Goal: Navigation & Orientation: Find specific page/section

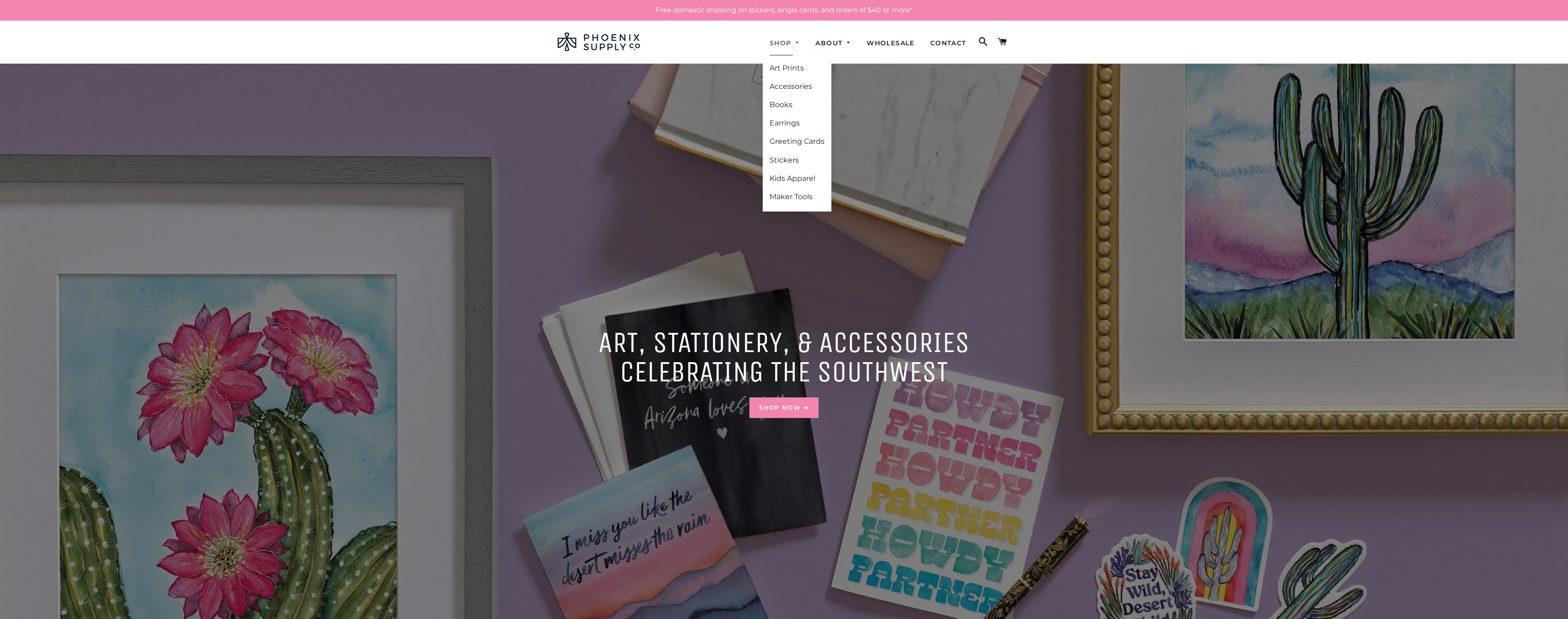
click at [499, 43] on link "Shop" at bounding box center [785, 44] width 44 height 24
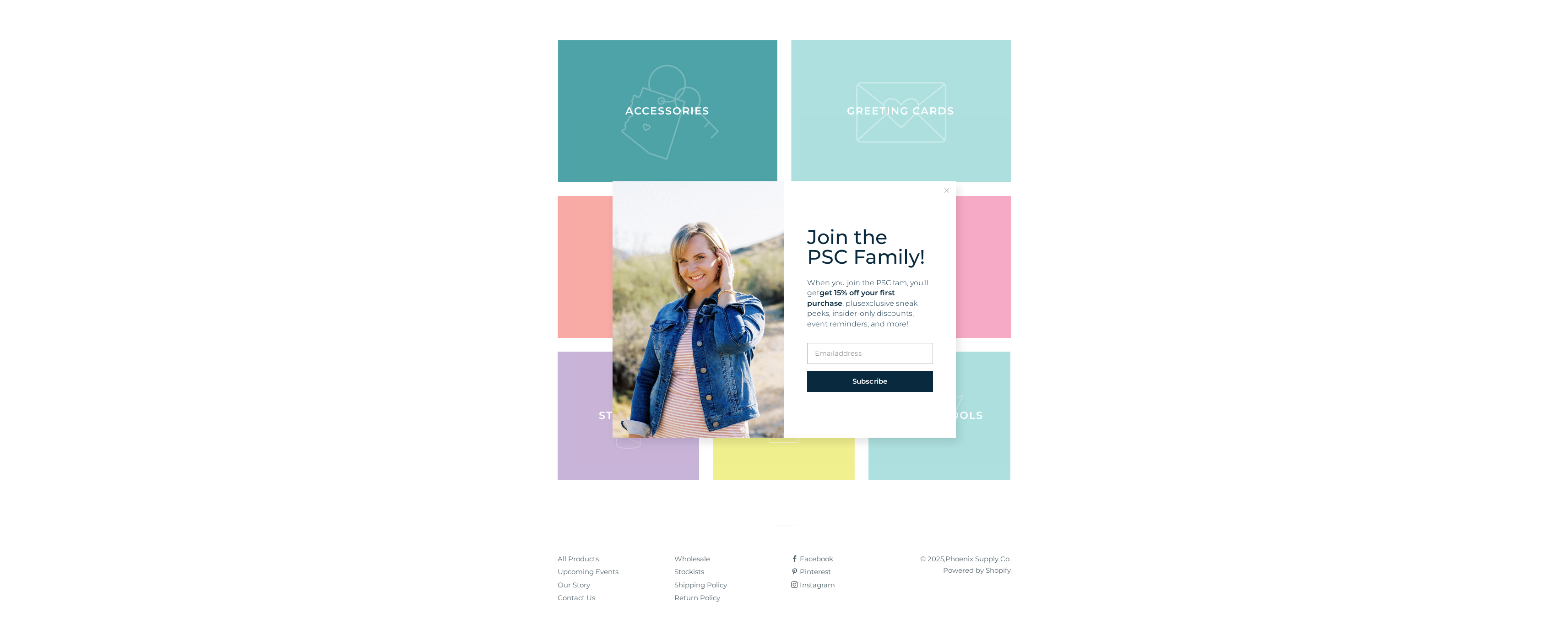
scroll to position [125, 0]
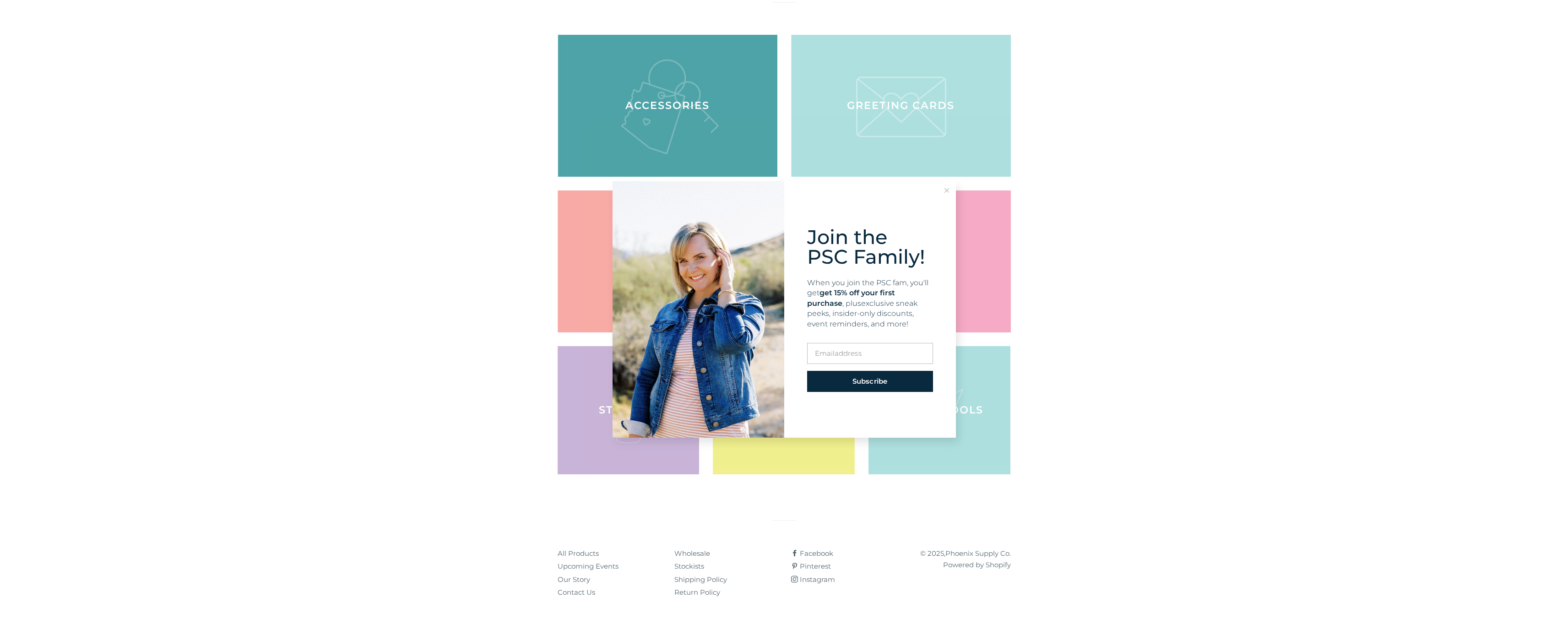
click at [951, 189] on button at bounding box center [947, 190] width 19 height 19
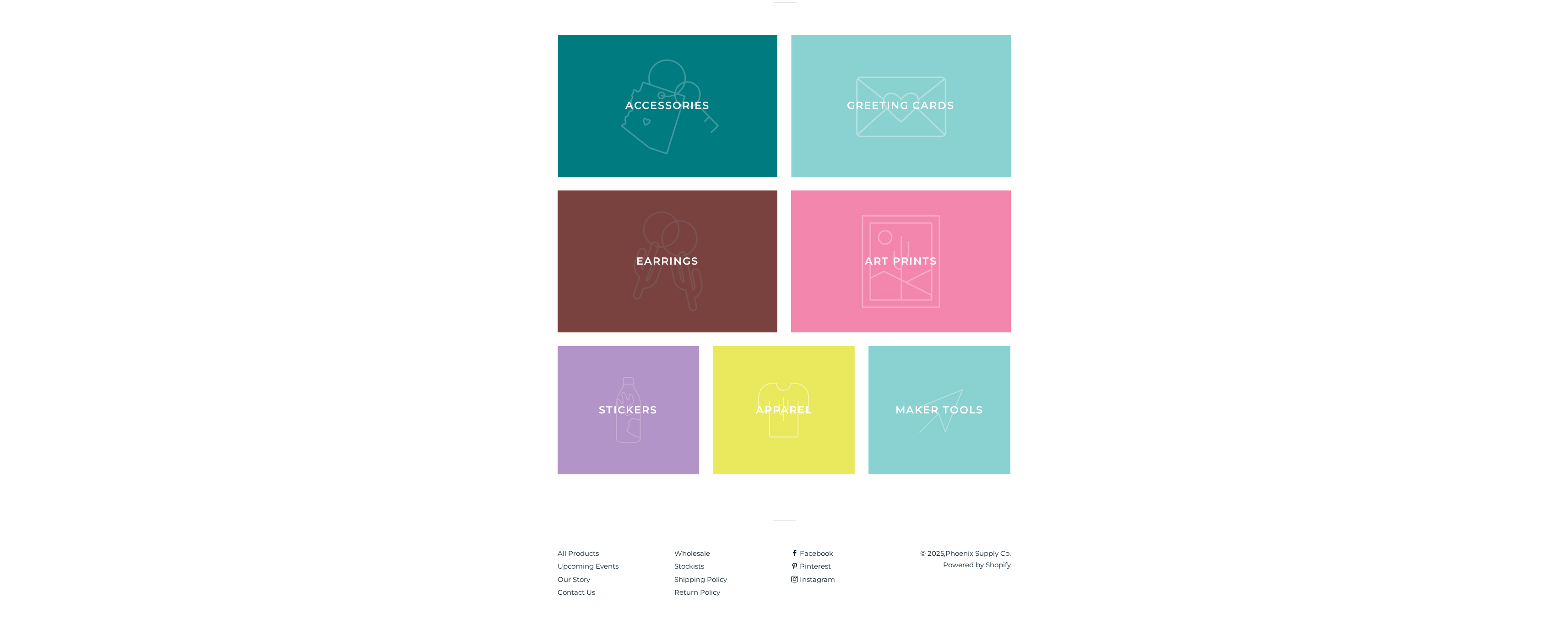
click at [697, 269] on div at bounding box center [667, 261] width 226 height 146
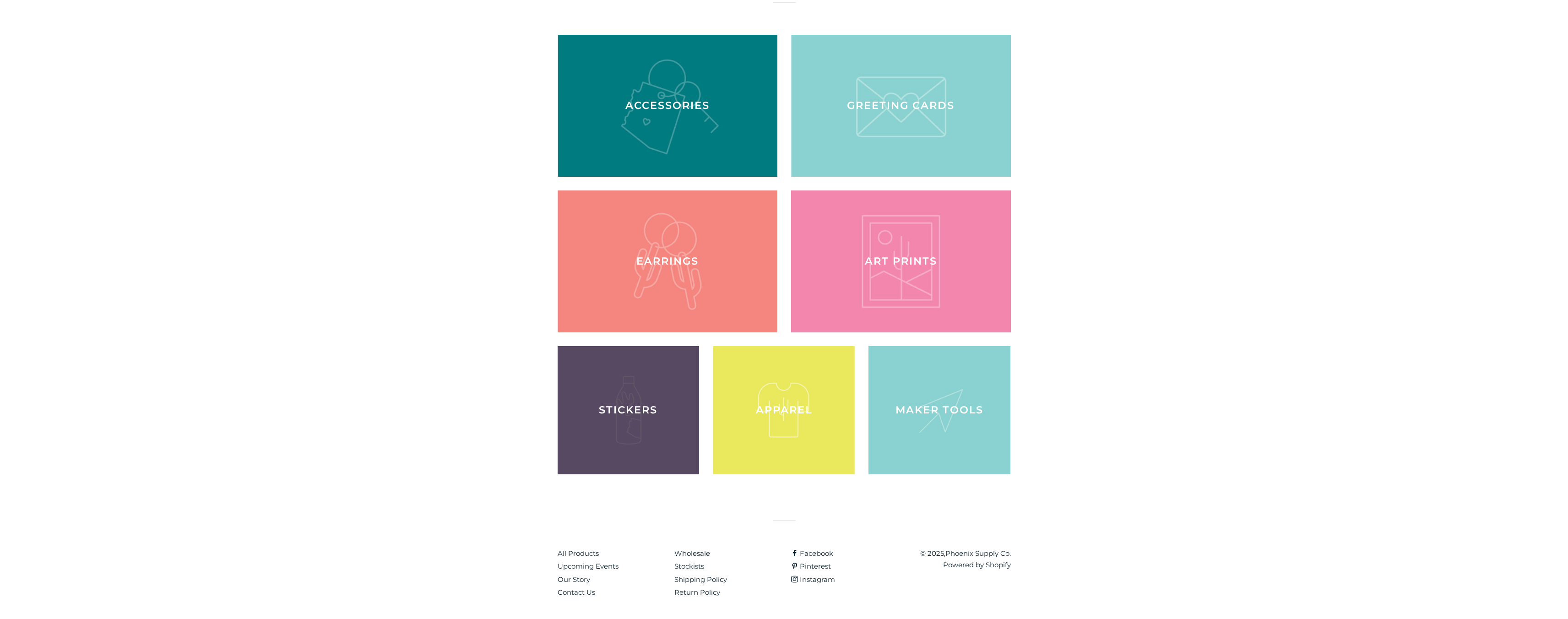
click at [637, 418] on div at bounding box center [628, 410] width 146 height 132
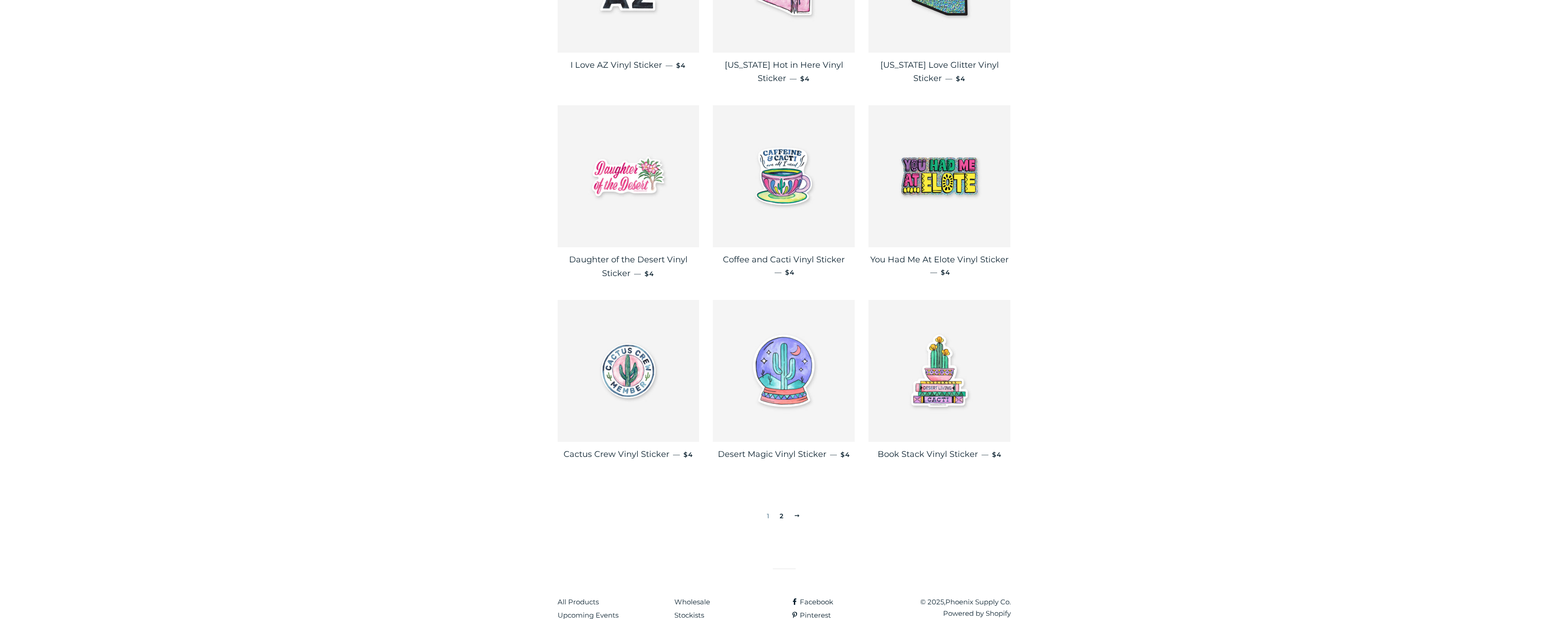
scroll to position [1254, 0]
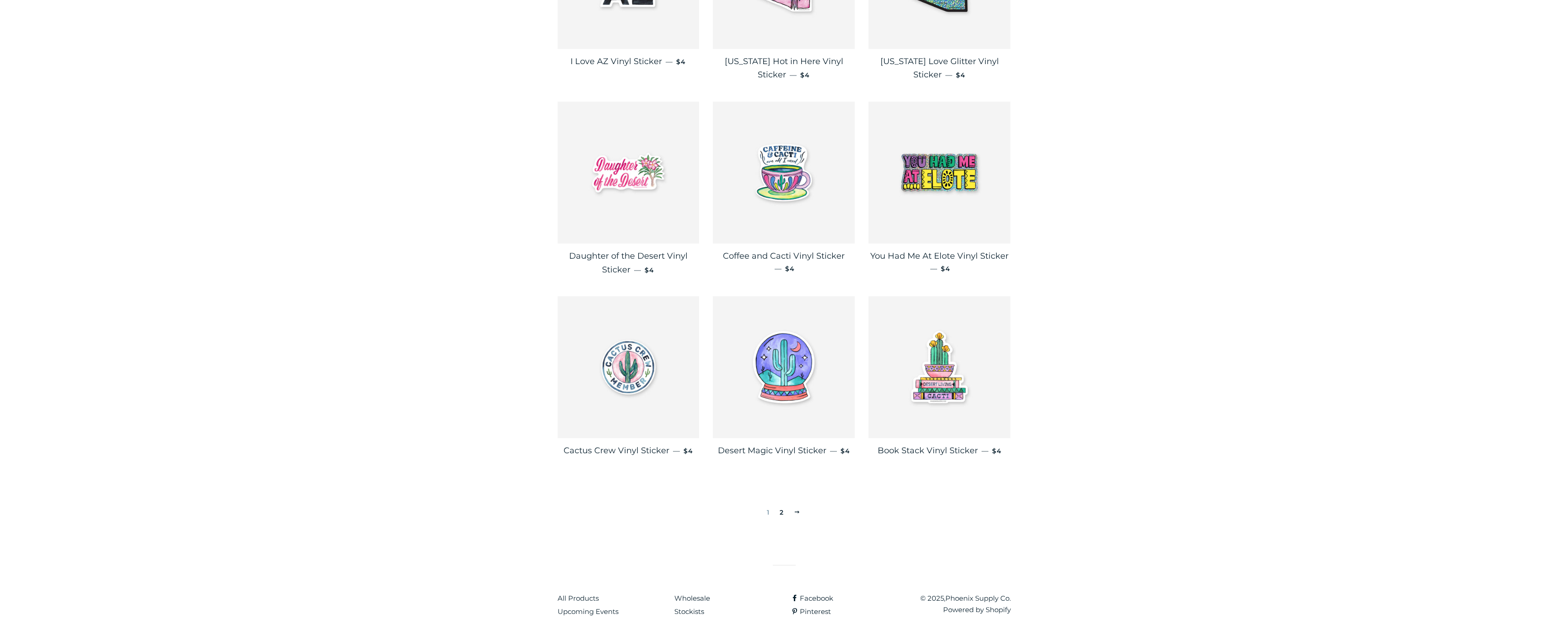
click at [779, 506] on link "2" at bounding box center [782, 512] width 11 height 14
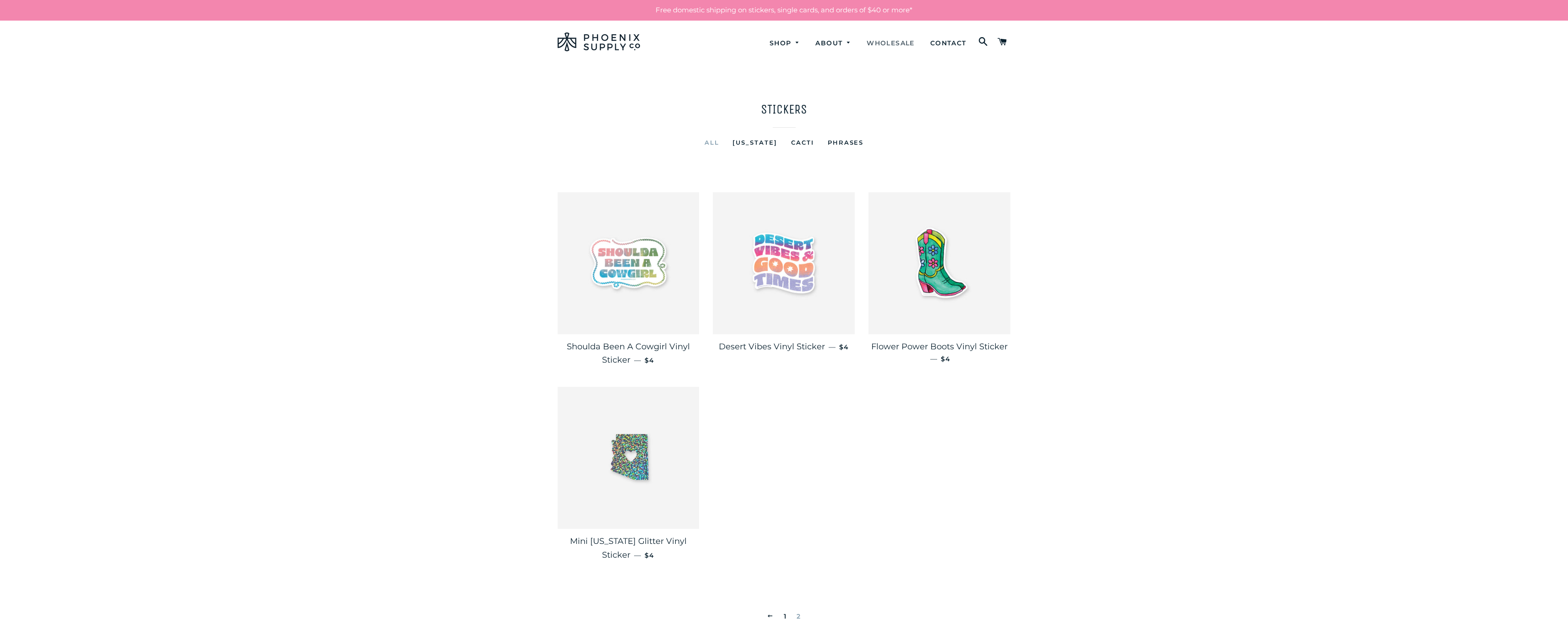
click at [893, 42] on link "Wholesale" at bounding box center [891, 44] width 62 height 24
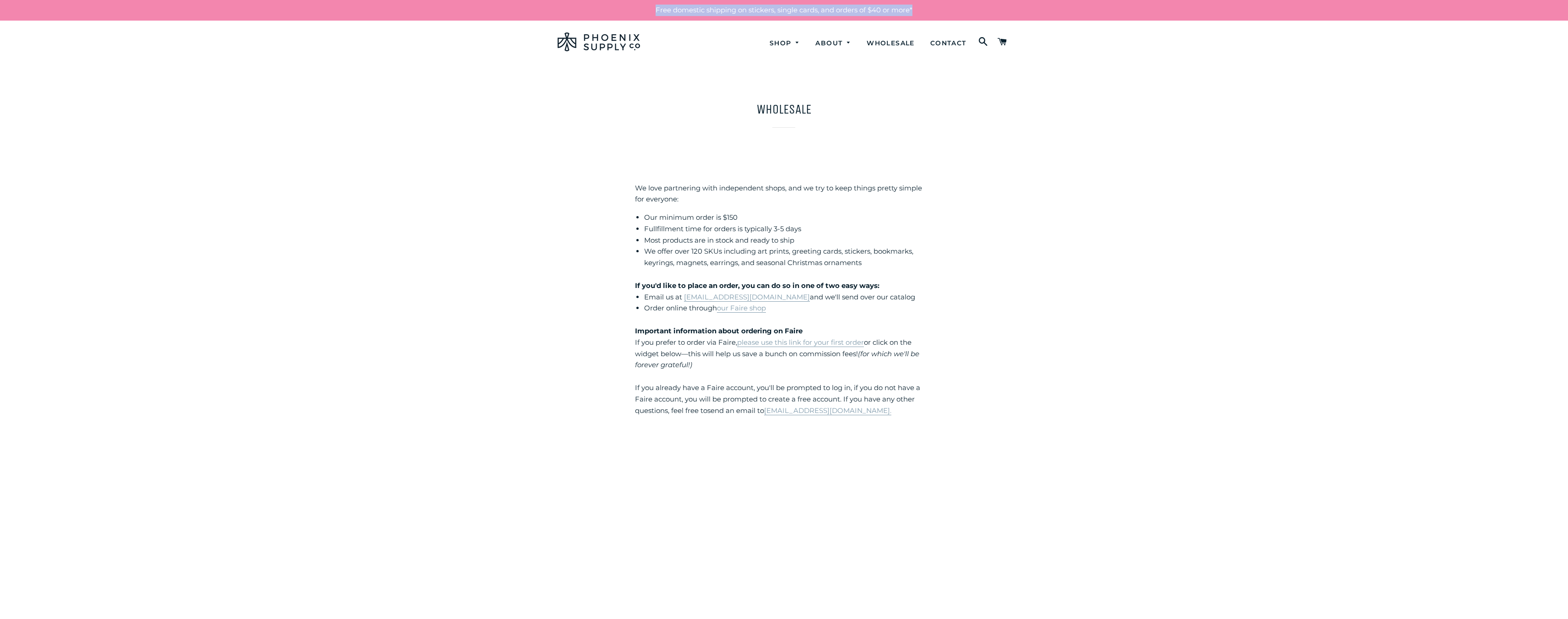
drag, startPoint x: 305, startPoint y: 6, endPoint x: 279, endPoint y: 27, distance: 33.4
click at [280, 19] on p "Free domestic shipping on stickers, single cards, and orders of $40 or more*" at bounding box center [784, 10] width 1568 height 21
